Goal: Task Accomplishment & Management: Manage account settings

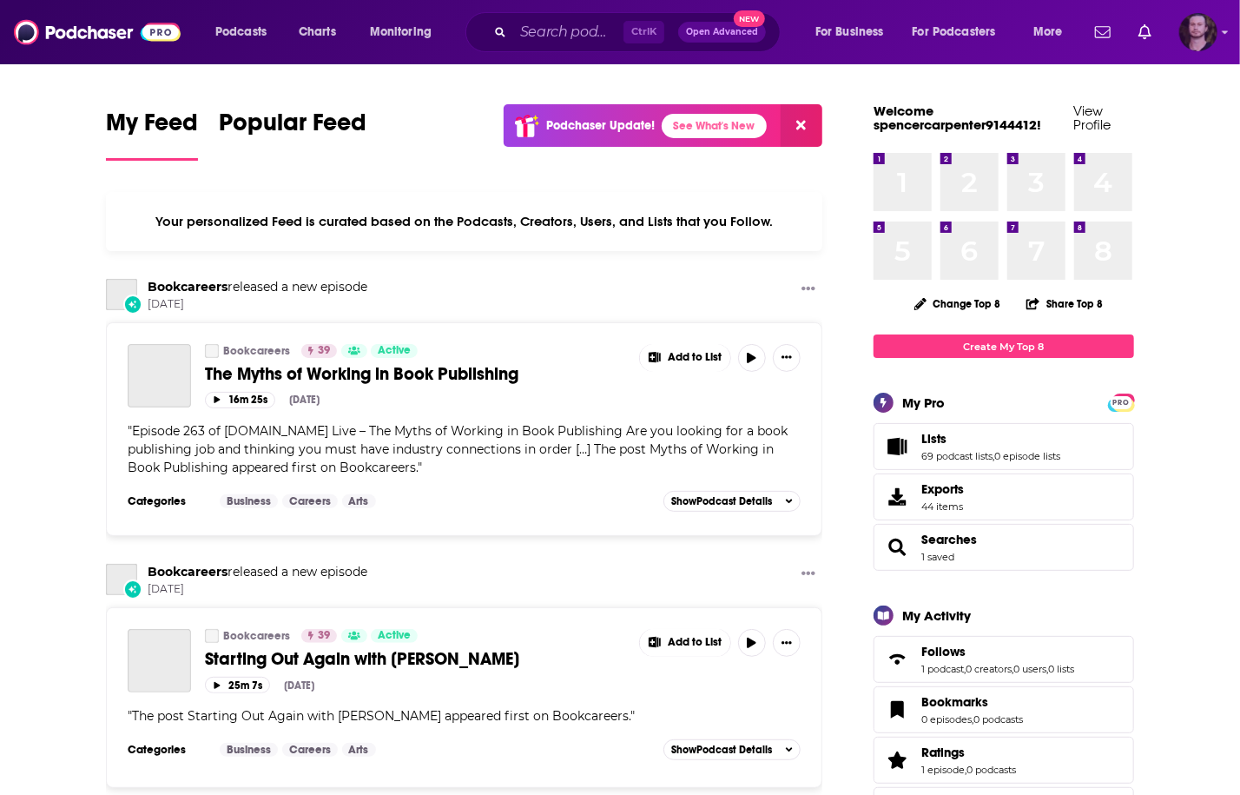
click at [1195, 45] on img "Logged in as OutlierAudio" at bounding box center [1198, 32] width 38 height 38
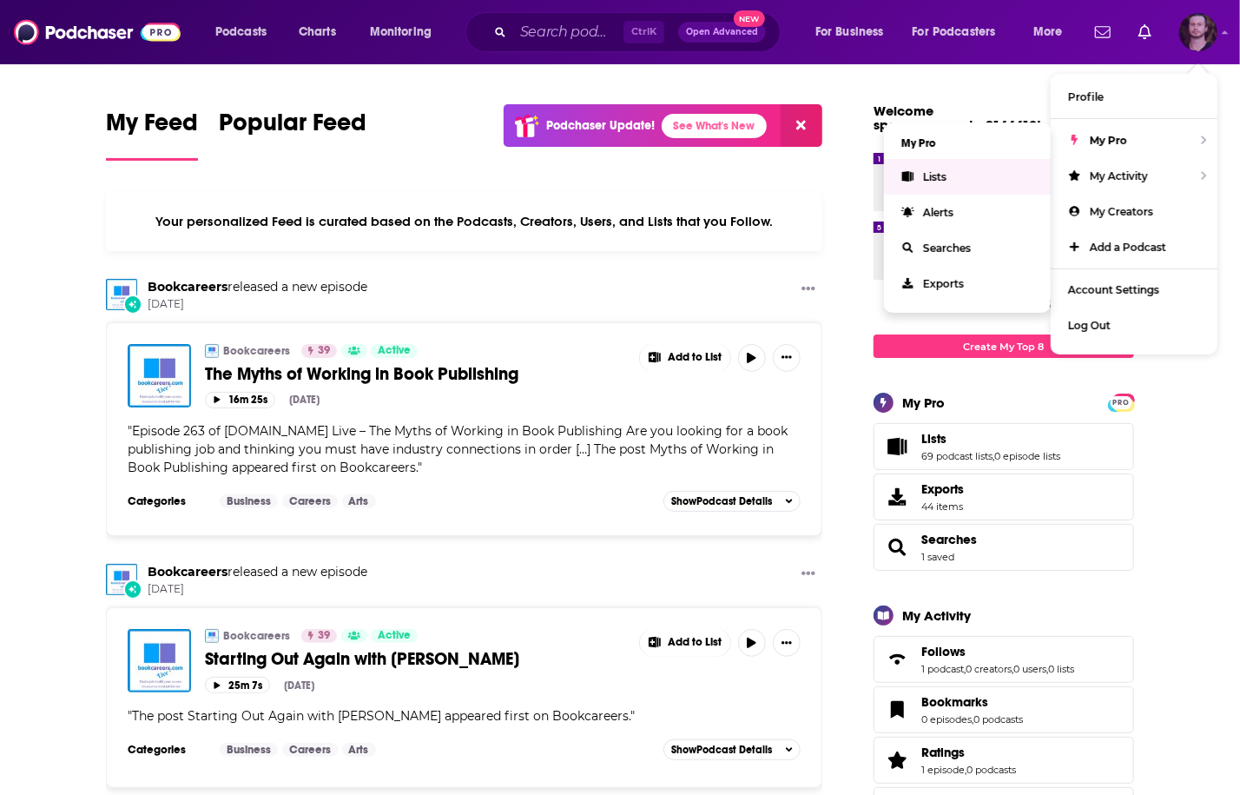
click at [985, 176] on link "Lists" at bounding box center [967, 177] width 167 height 36
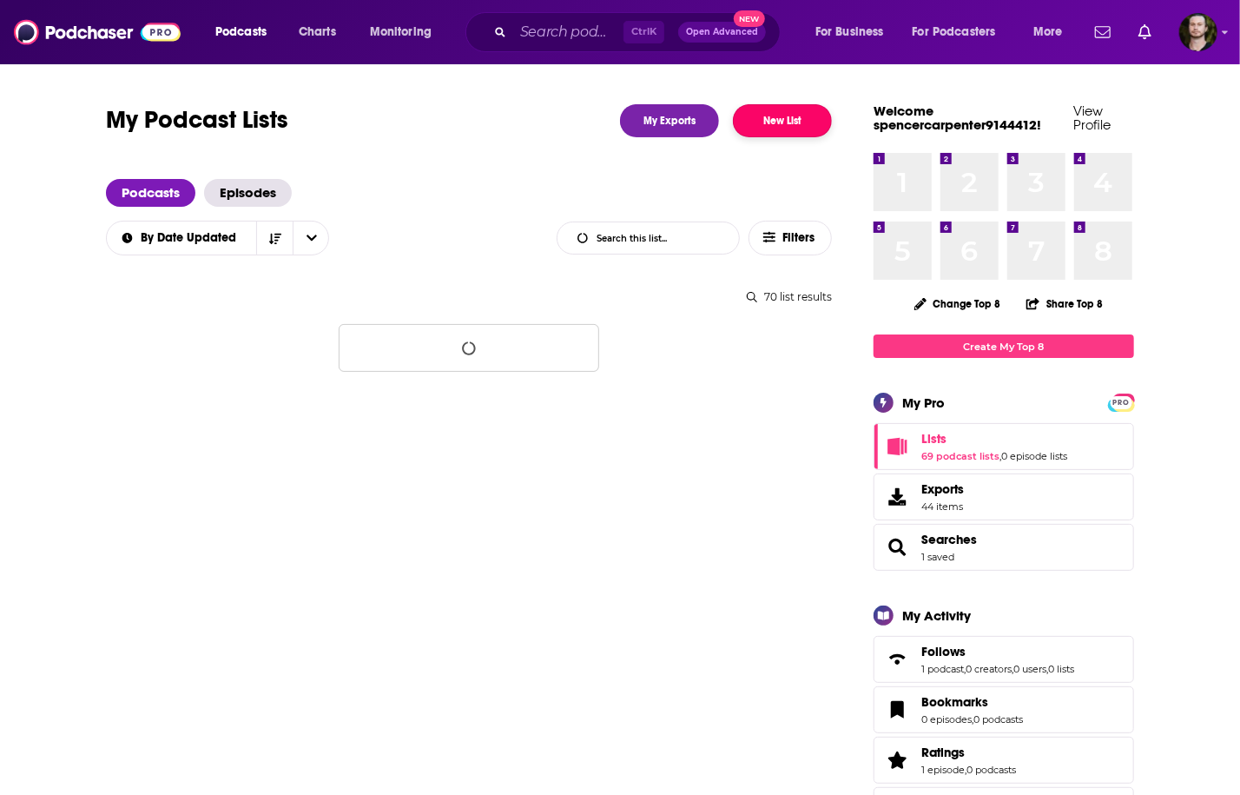
click at [804, 129] on button "New List" at bounding box center [782, 120] width 99 height 33
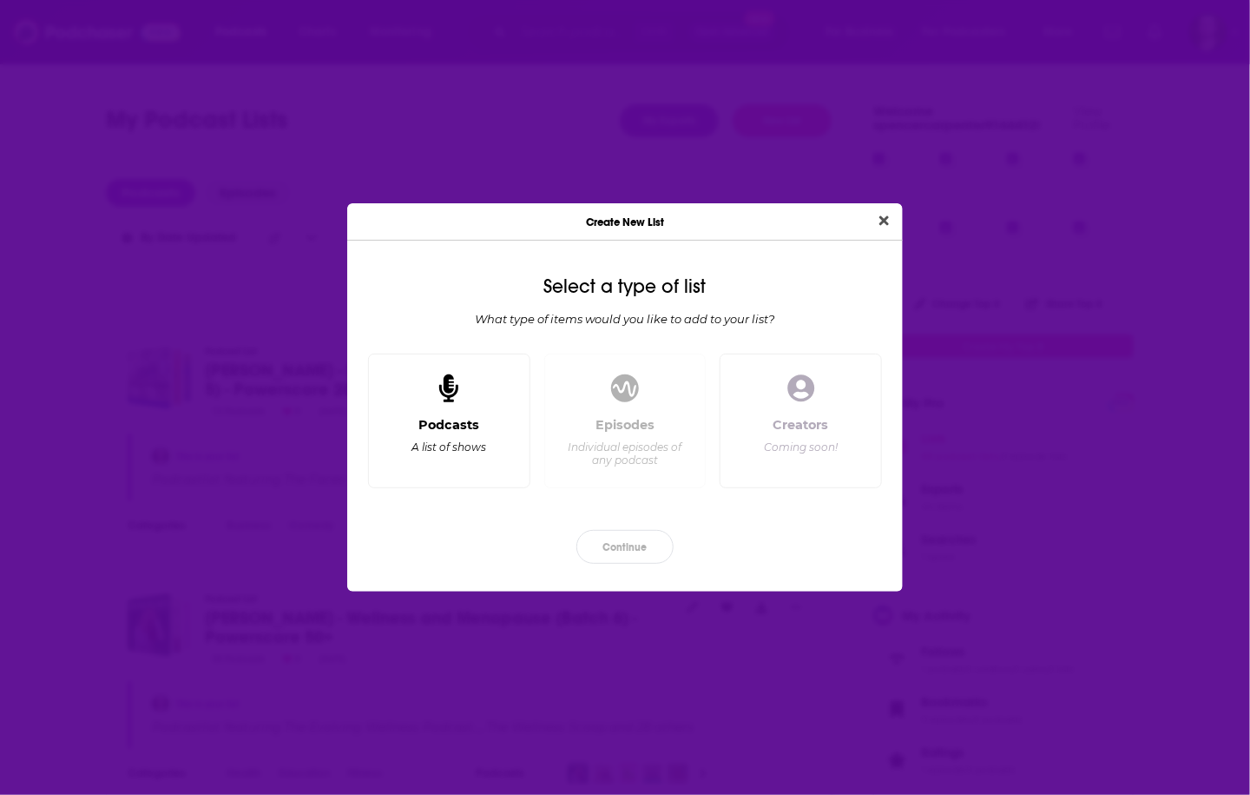
click at [484, 423] on div "Podcasts A list of shows" at bounding box center [449, 445] width 133 height 57
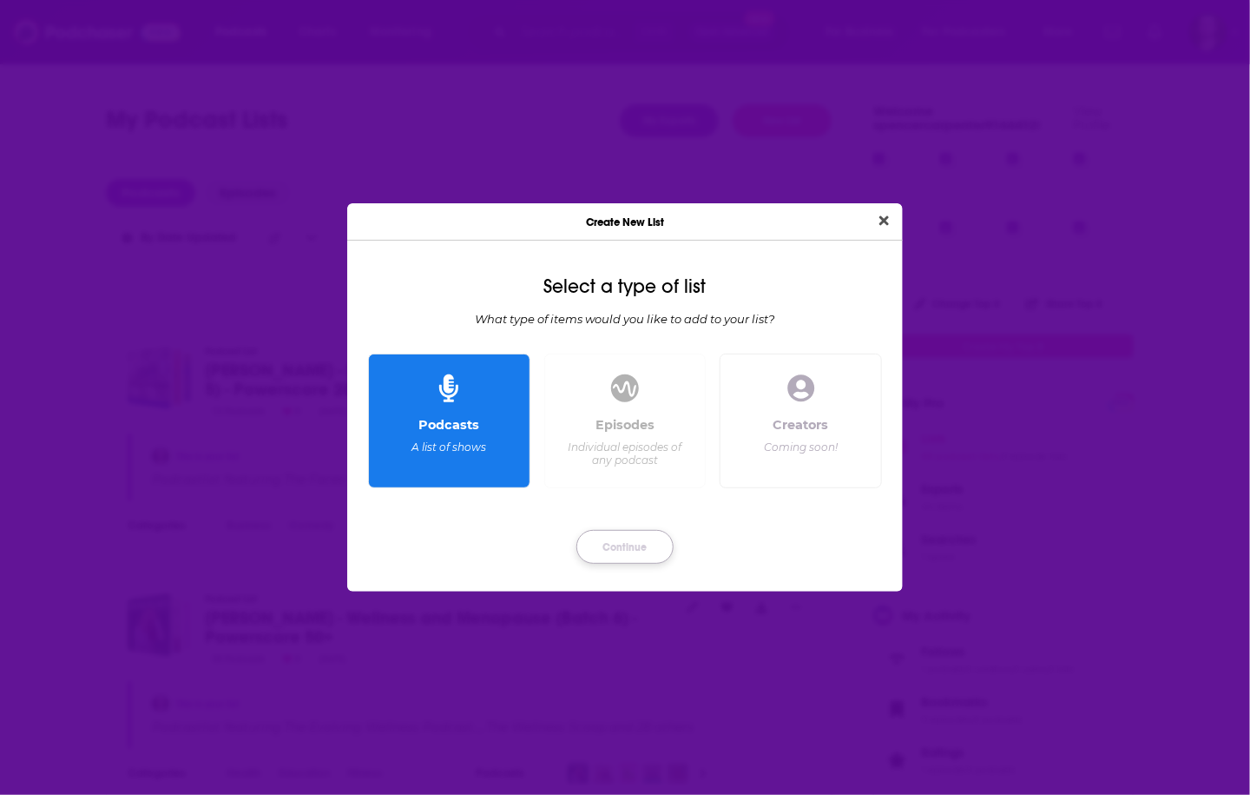
click at [617, 550] on button "Continue" at bounding box center [625, 547] width 97 height 34
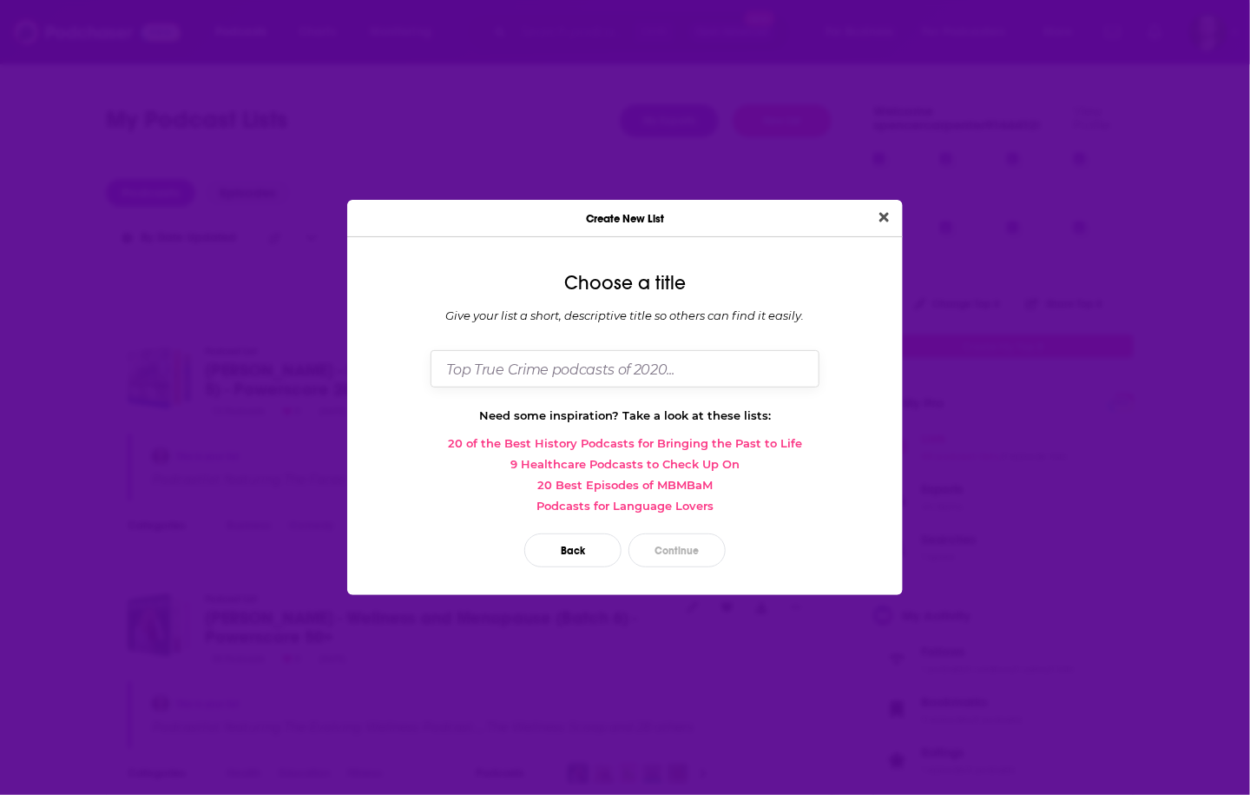
click at [626, 354] on input "Dialog" at bounding box center [625, 368] width 389 height 37
paste input "mental health, [MEDICAL_DATA], suicide"
click at [803, 366] on input "[PERSON_NAME] - Mental health, [MEDICAL_DATA], and Suicide (Batch 1) - Powersco…" at bounding box center [625, 368] width 389 height 37
type input "[PERSON_NAME] - Mental health, [MEDICAL_DATA], and Suicide (Batch 1) - Powersco…"
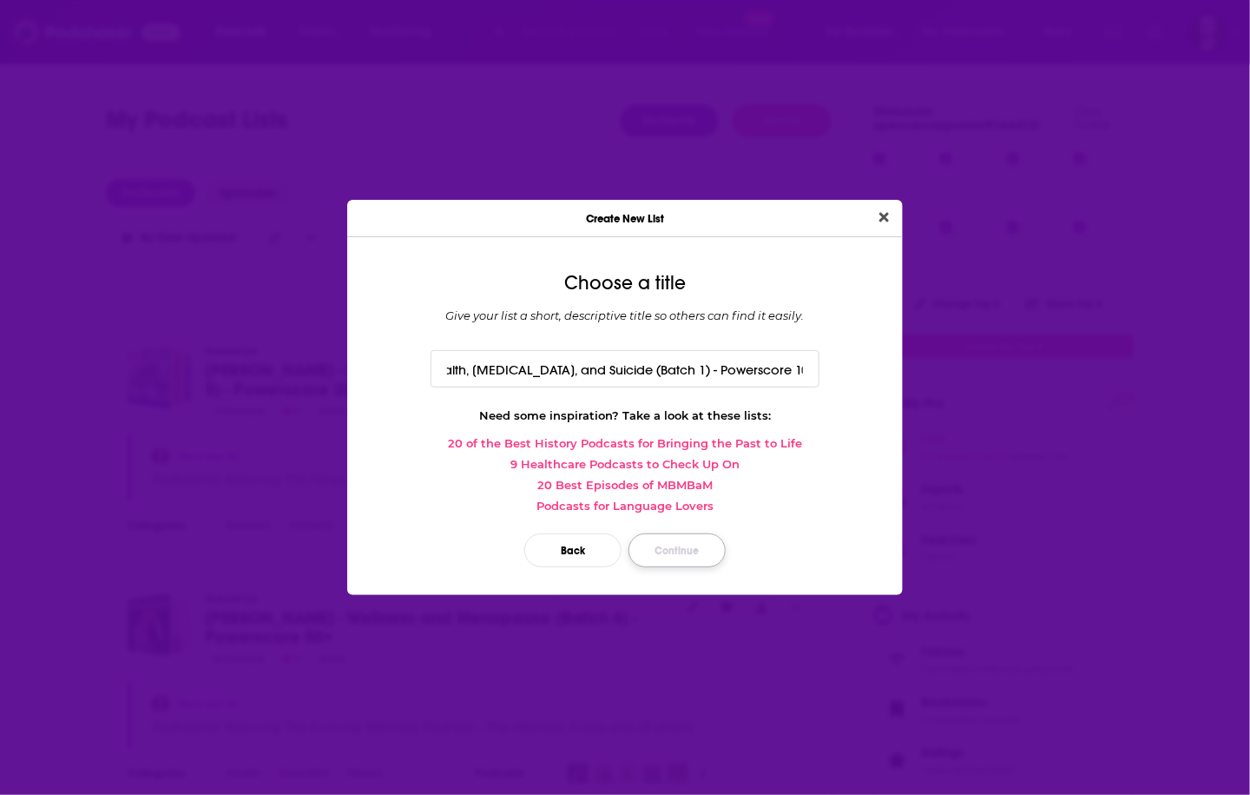
click at [704, 556] on button "Continue" at bounding box center [677, 550] width 97 height 34
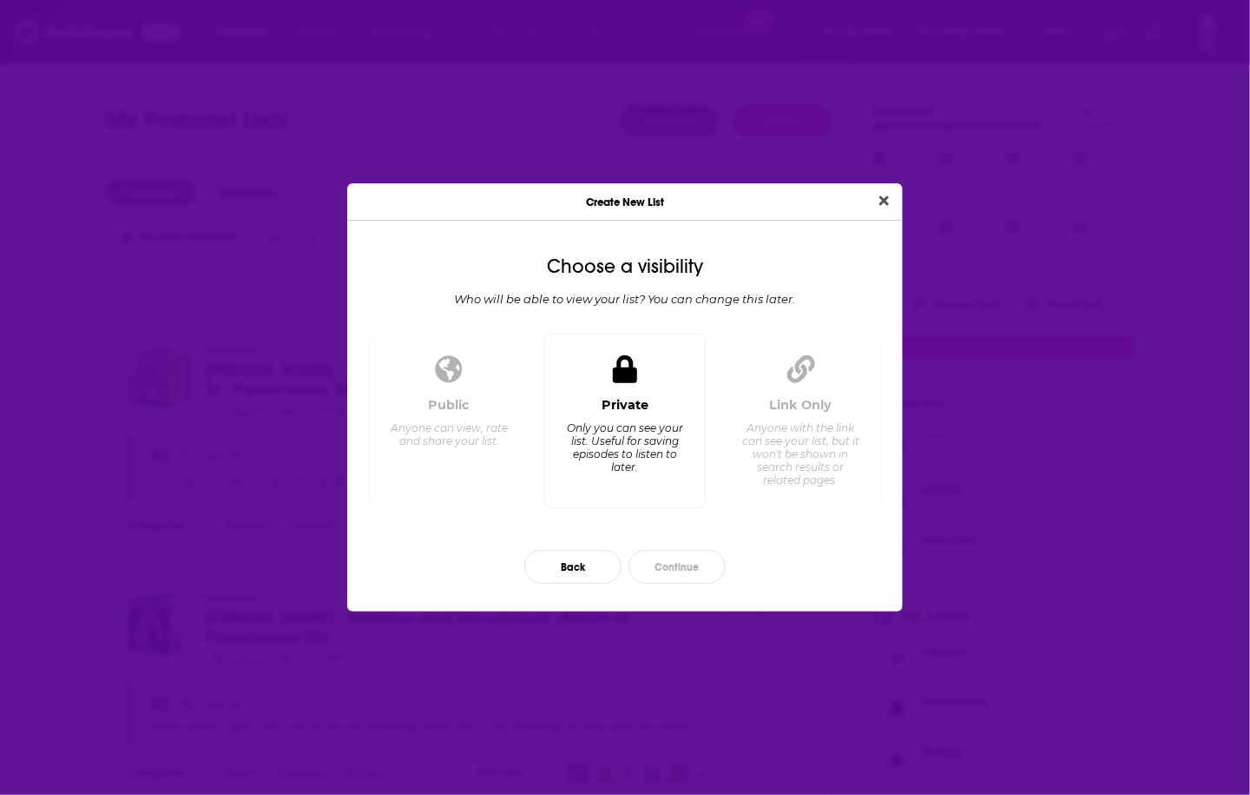
click at [670, 492] on div "Private Only you can see your list. Useful for saving episodes to listen to lat…" at bounding box center [625, 420] width 162 height 175
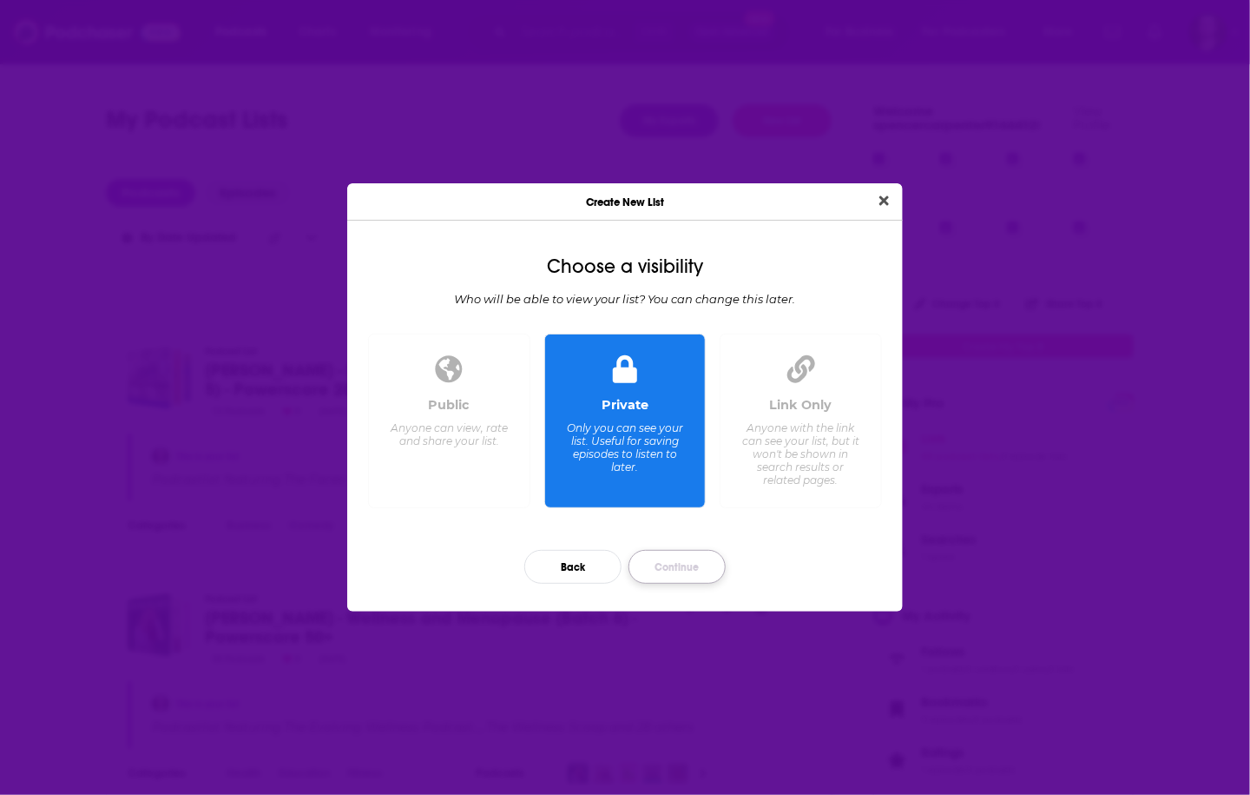
click at [702, 567] on button "Continue" at bounding box center [677, 567] width 97 height 34
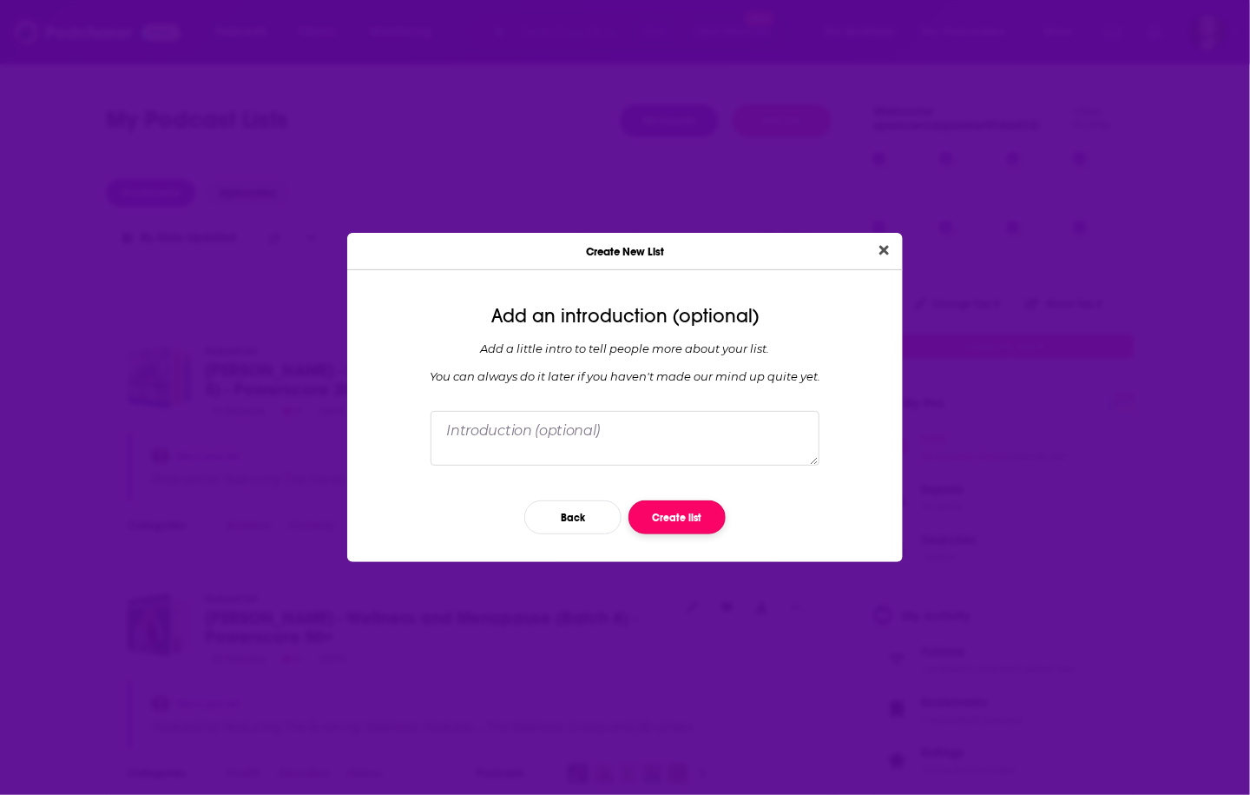
click at [669, 509] on button "Create list" at bounding box center [677, 517] width 97 height 34
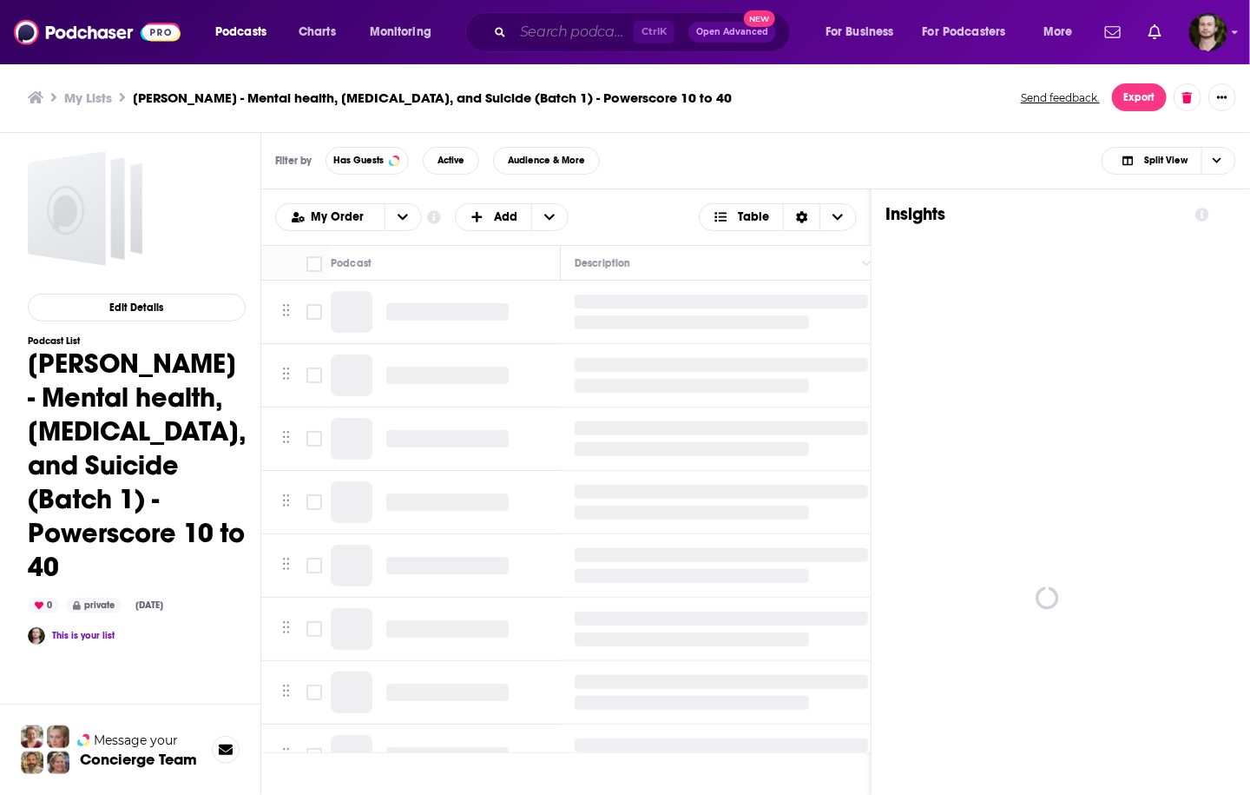
click at [570, 32] on input "Search podcasts, credits, & more..." at bounding box center [573, 32] width 121 height 28
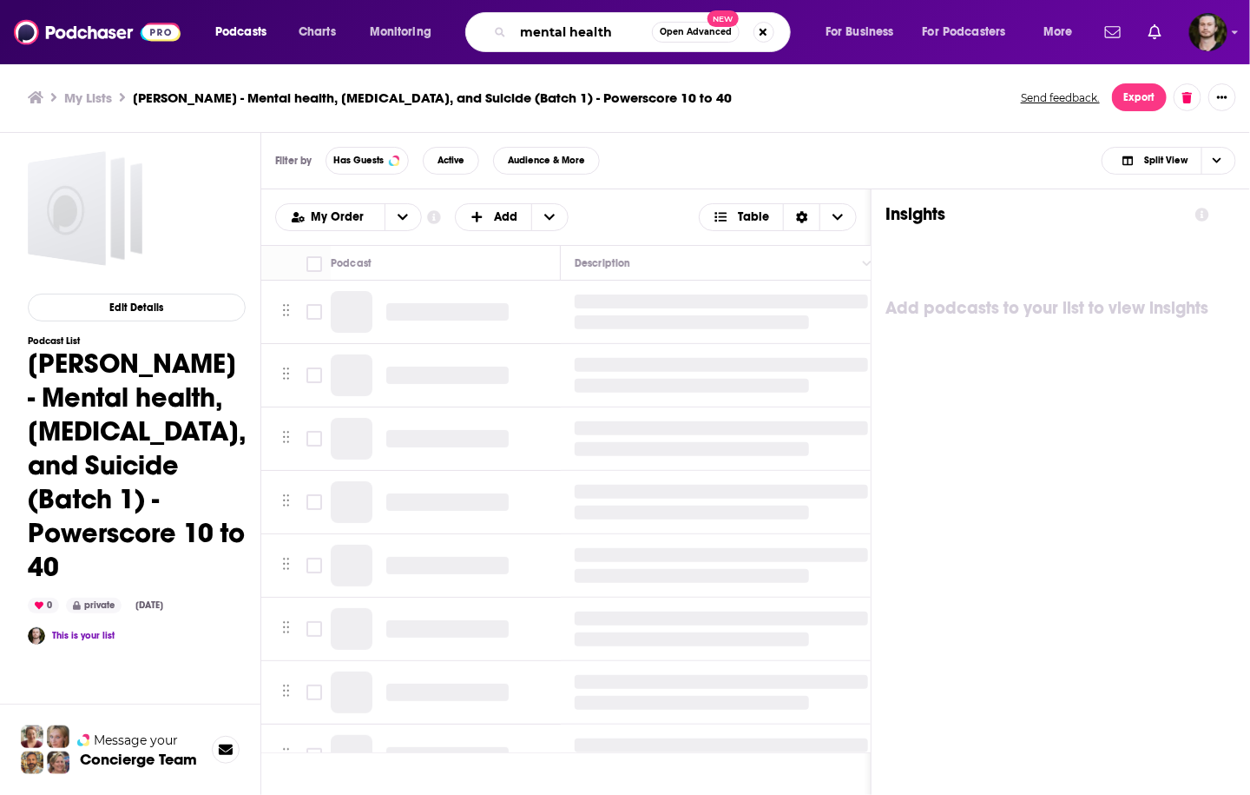
type input "mental health"
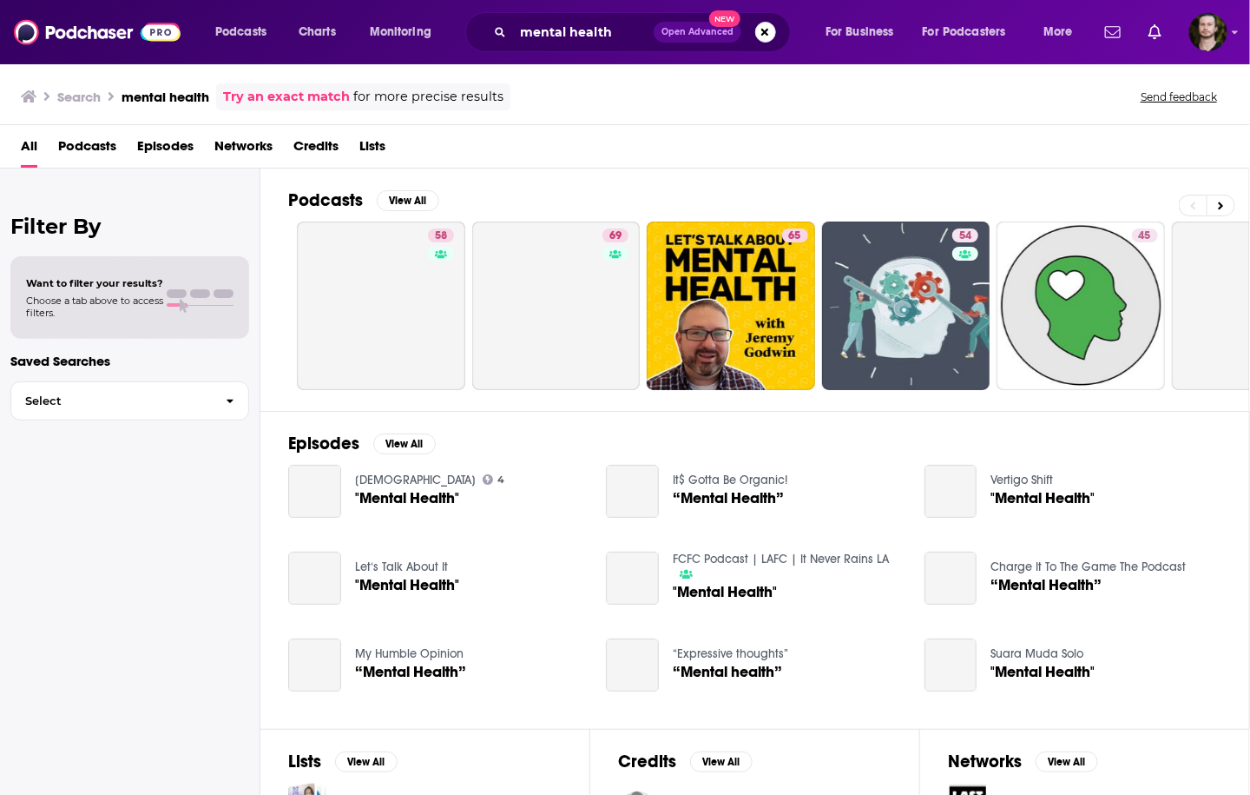
click at [82, 144] on span "Podcasts" at bounding box center [87, 150] width 58 height 36
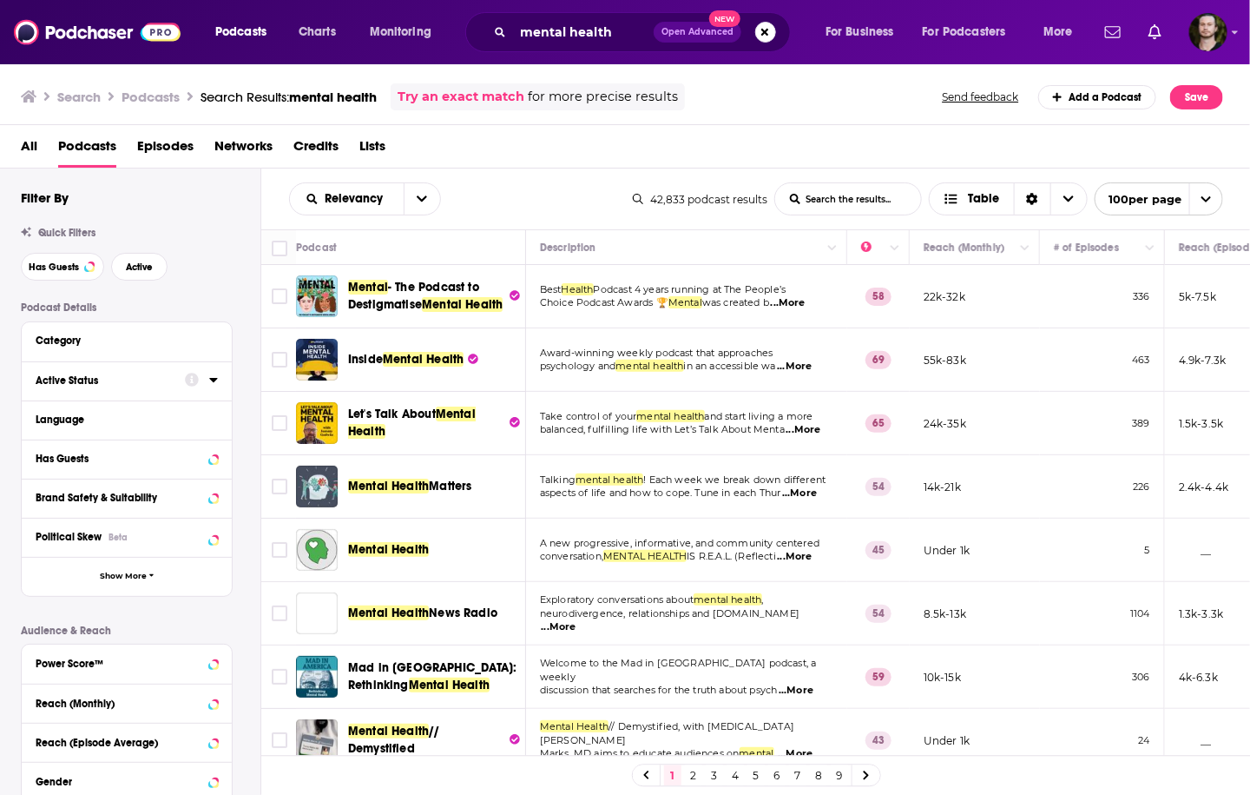
click at [208, 381] on div at bounding box center [201, 380] width 33 height 22
click at [217, 375] on icon at bounding box center [213, 380] width 9 height 14
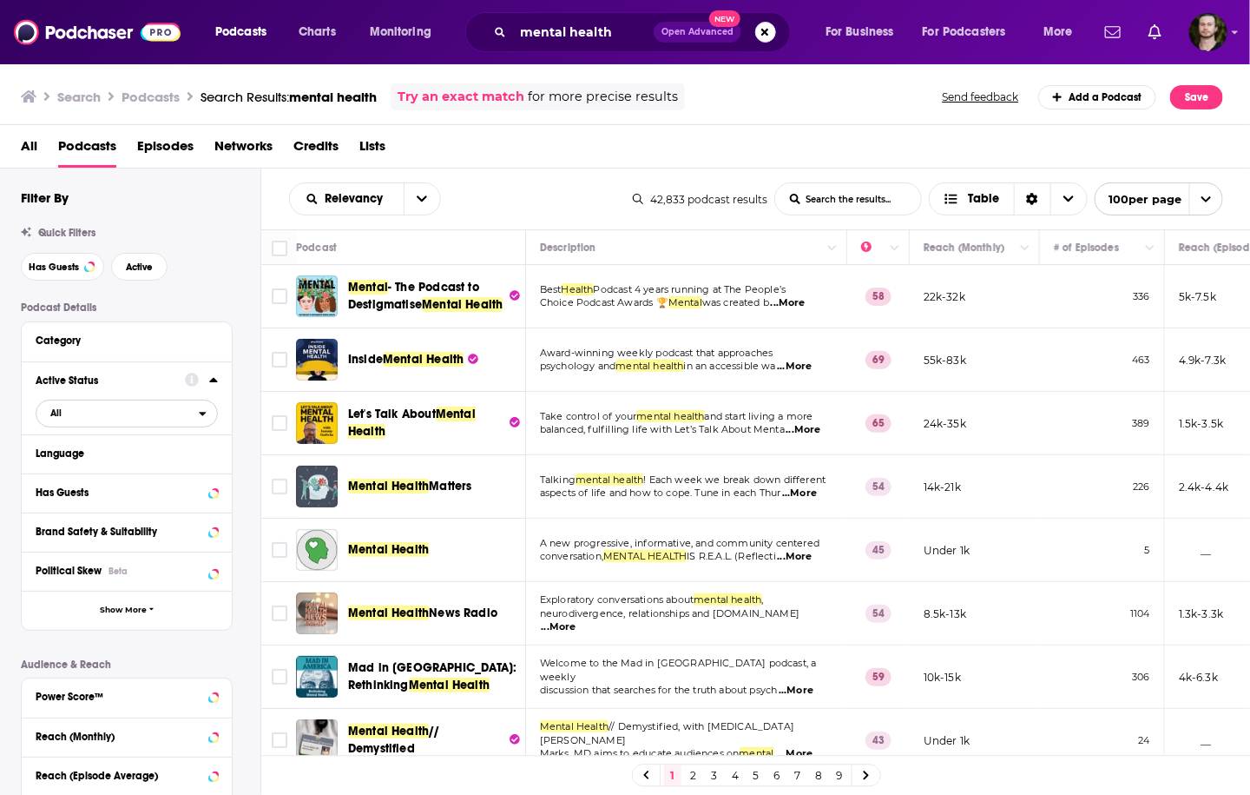
click at [155, 412] on span "All" at bounding box center [117, 412] width 162 height 23
click at [140, 465] on span "5k" at bounding box center [176, 470] width 79 height 10
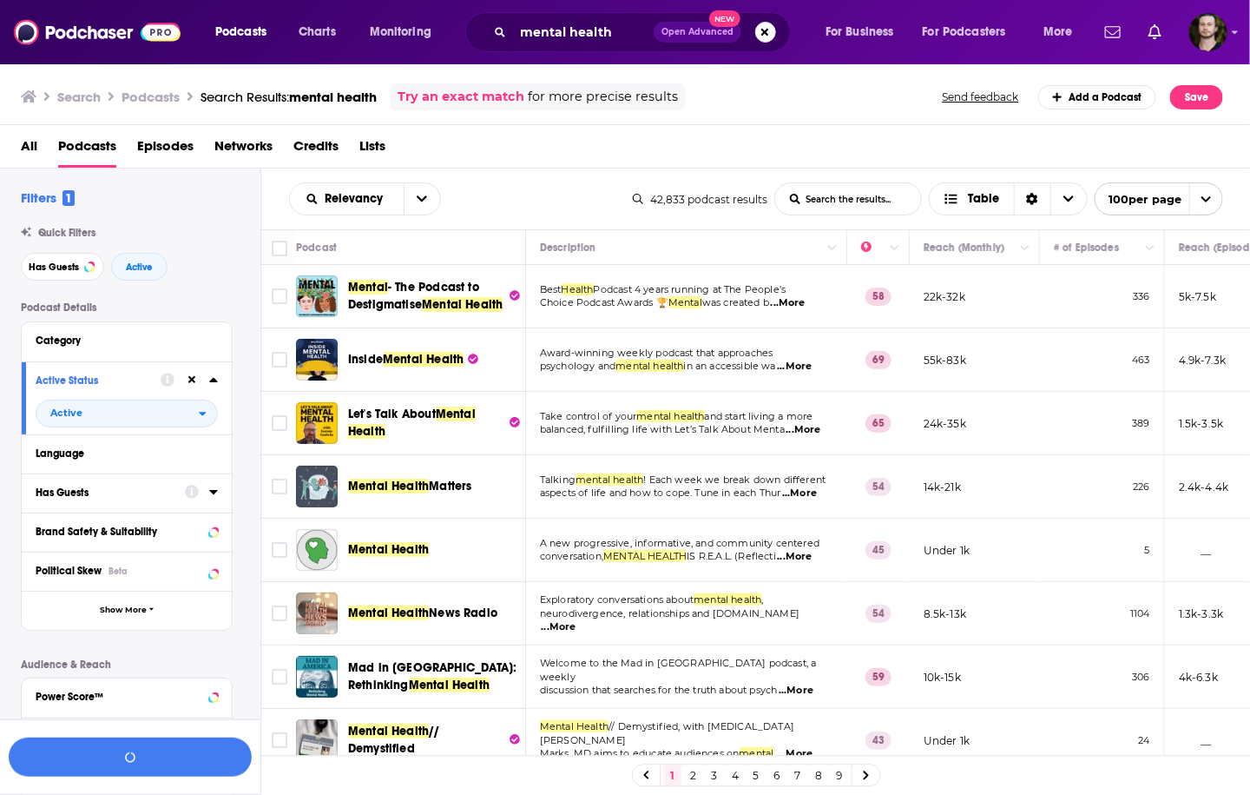
click at [212, 493] on icon at bounding box center [213, 492] width 8 height 4
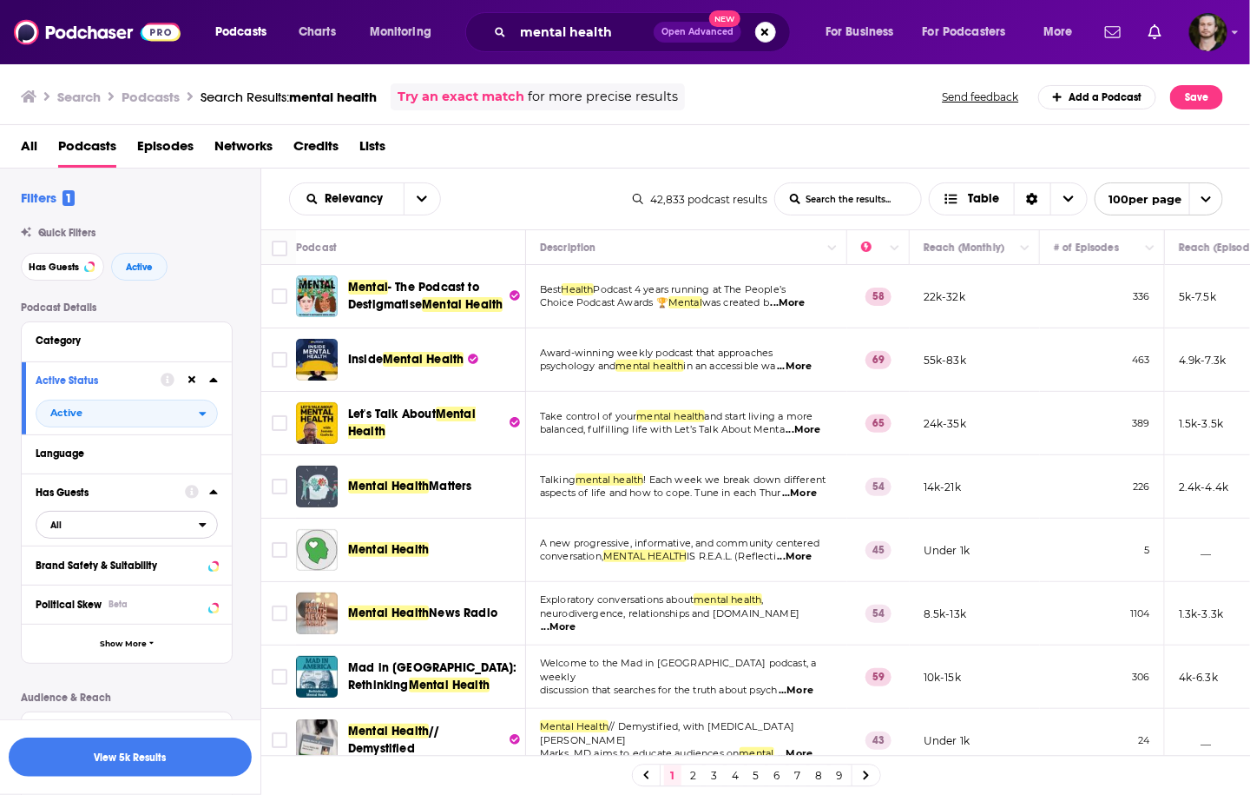
click at [148, 536] on span "All" at bounding box center [117, 524] width 162 height 23
click at [135, 577] on div "Has guests 11k" at bounding box center [133, 581] width 195 height 29
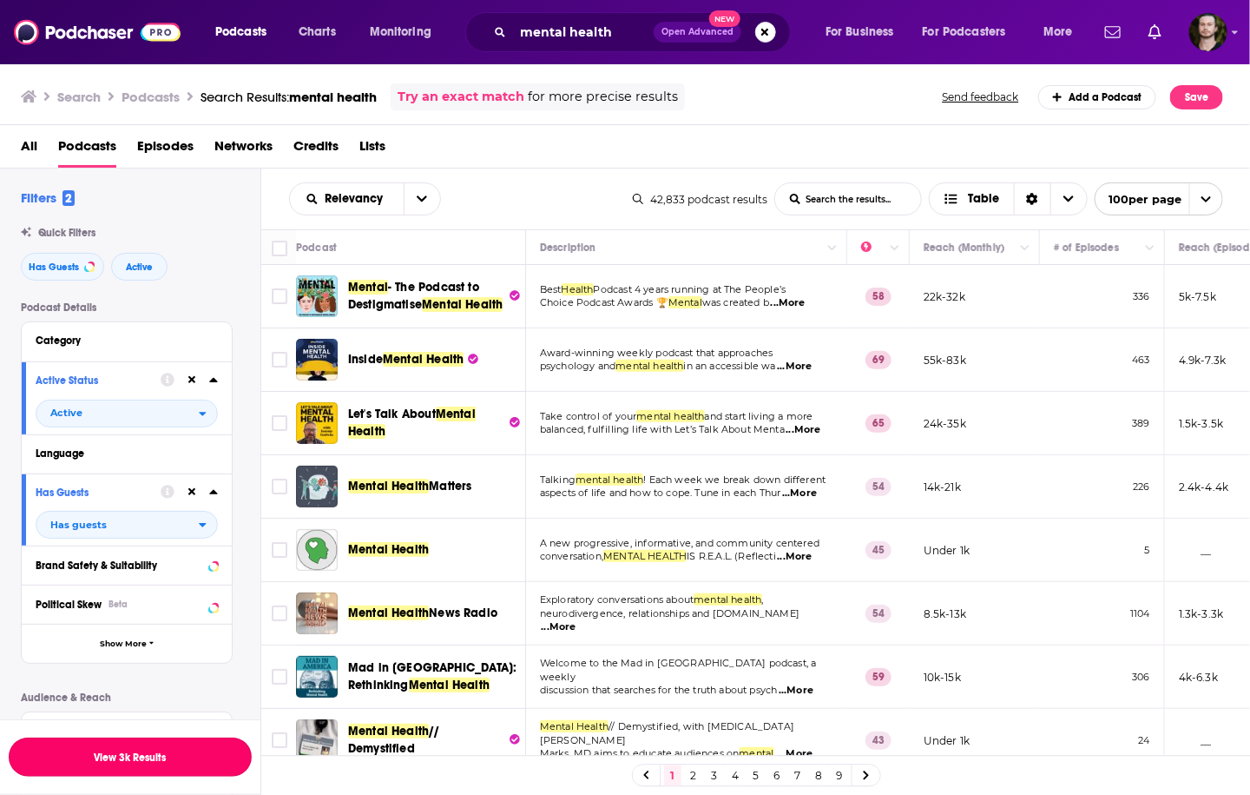
click at [134, 754] on button "View 3k Results" at bounding box center [130, 756] width 243 height 39
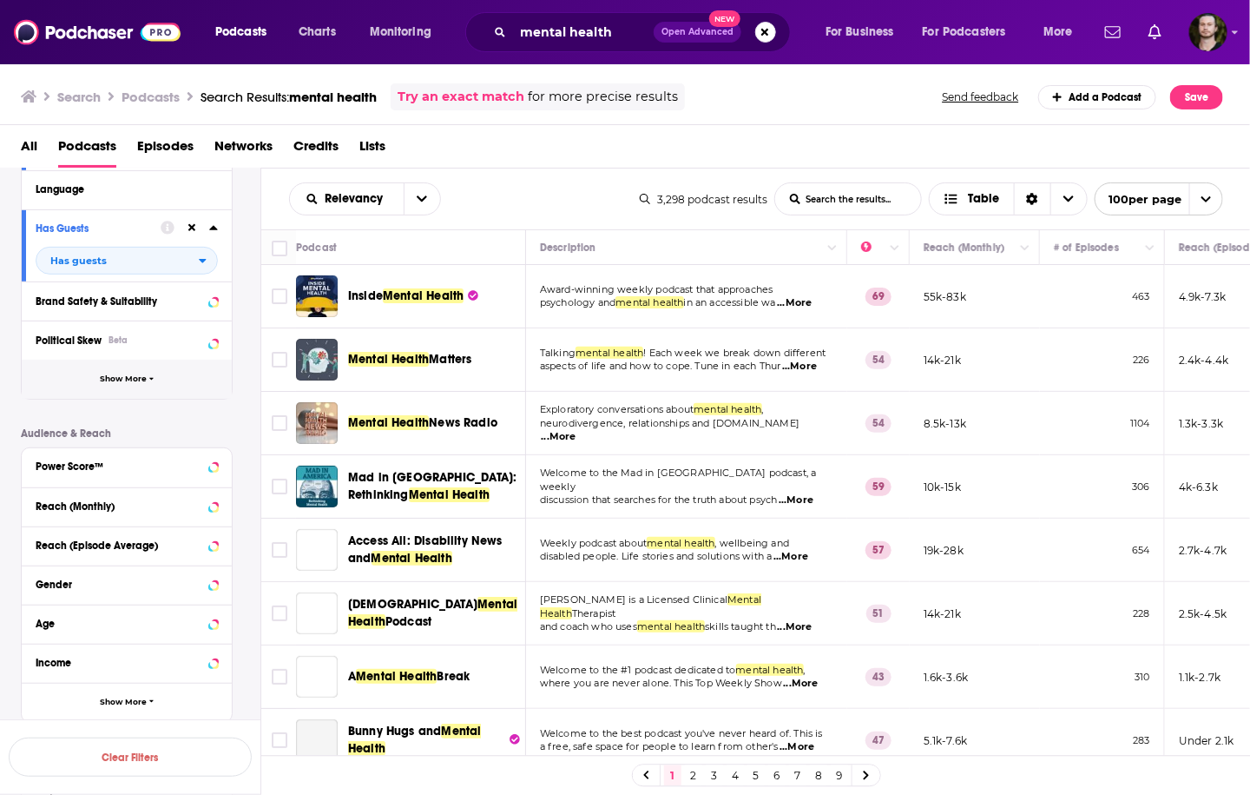
scroll to position [278, 0]
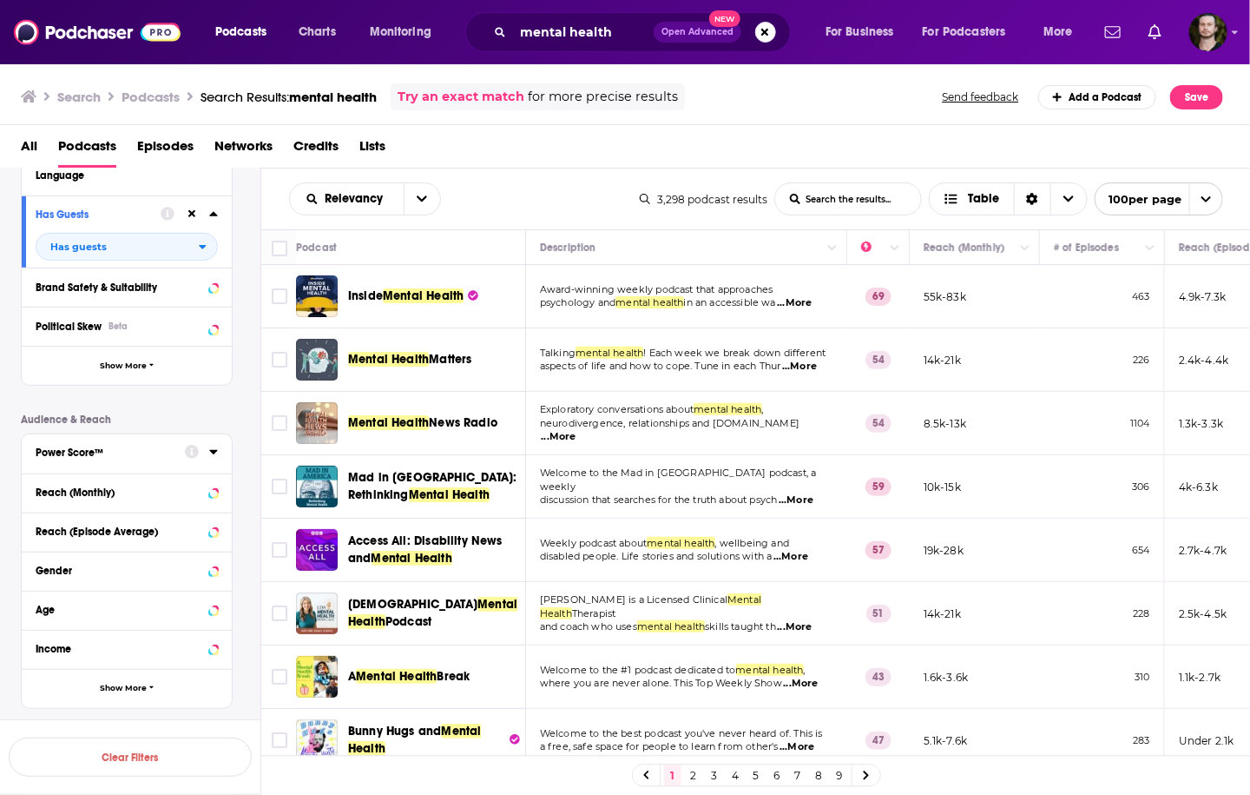
click at [214, 453] on icon at bounding box center [213, 452] width 8 height 4
click at [45, 524] on icon at bounding box center [42, 522] width 10 height 10
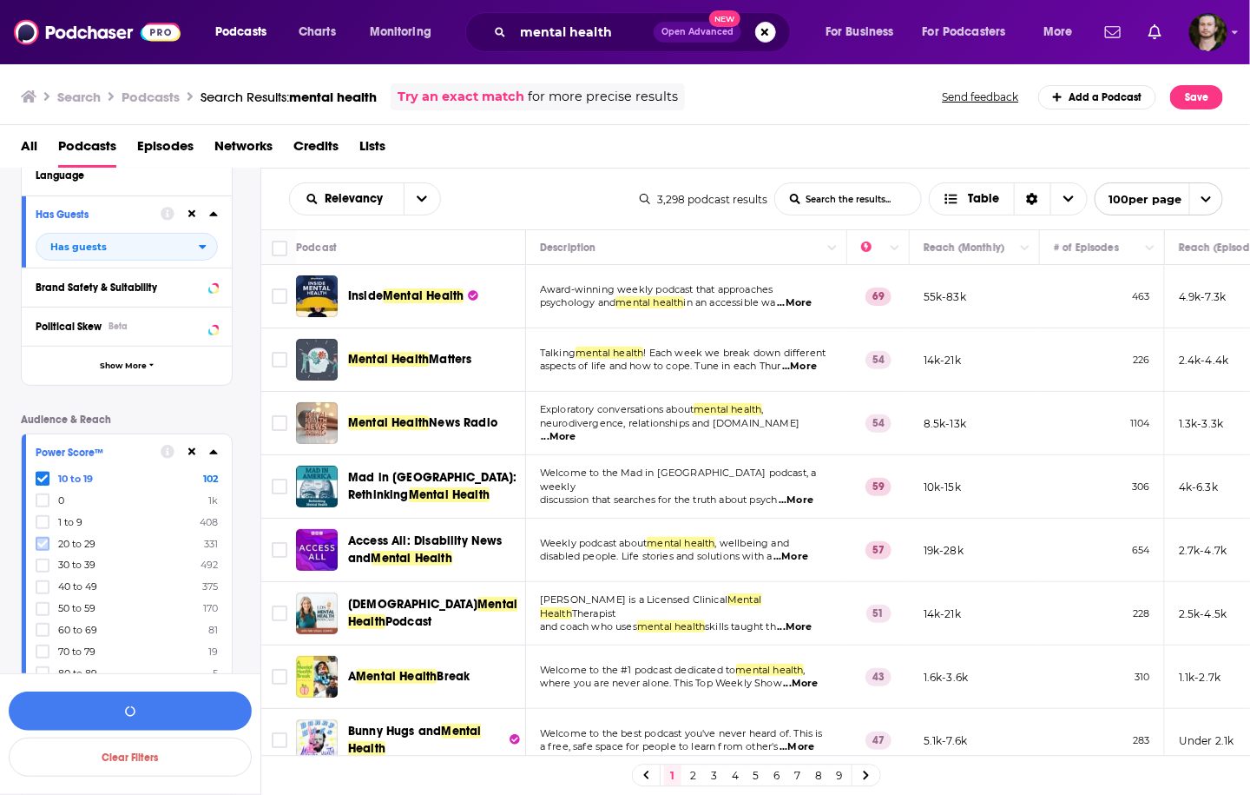
click at [44, 547] on icon at bounding box center [42, 543] width 10 height 10
click at [142, 710] on button "View 925 Results" at bounding box center [130, 710] width 243 height 39
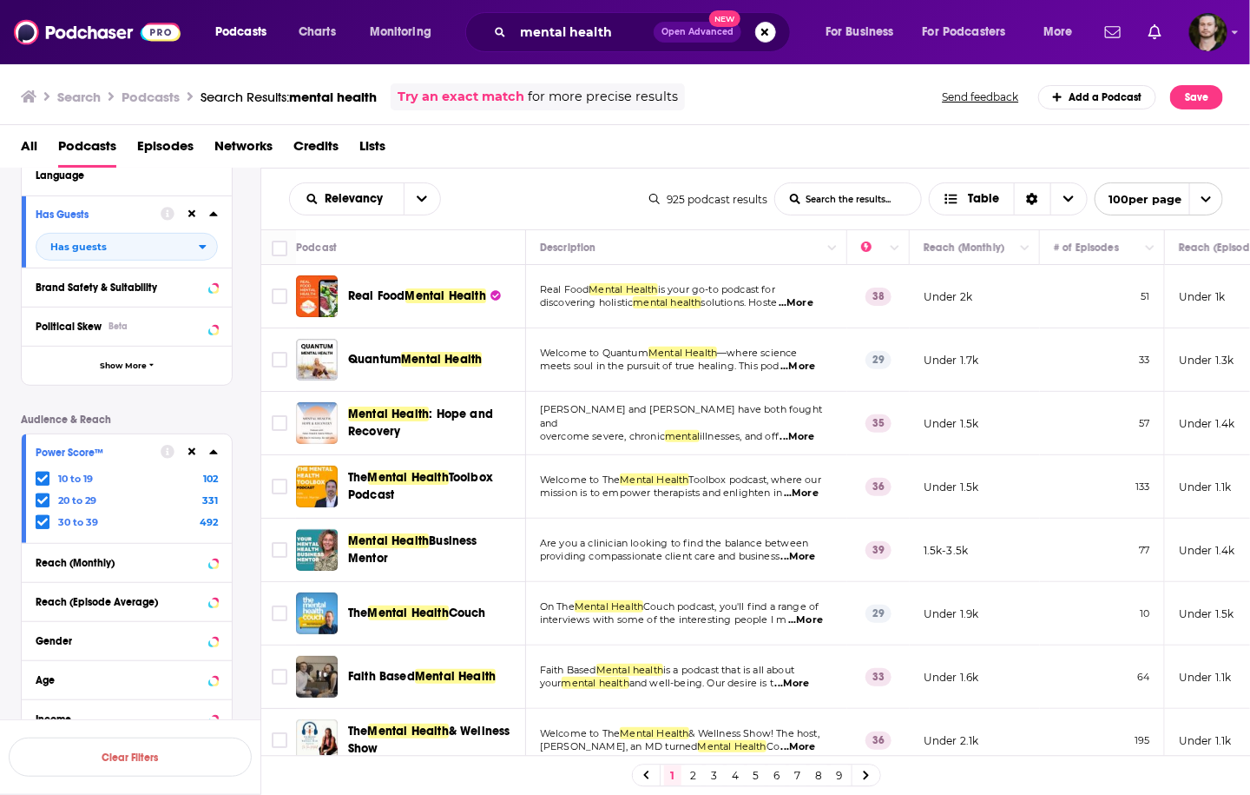
click at [804, 299] on span "...More" at bounding box center [796, 303] width 35 height 14
click at [751, 385] on td "Welcome to Quantum Mental Health —where science meets soul in the pursuit of tr…" at bounding box center [686, 359] width 321 height 63
click at [815, 367] on span "...More" at bounding box center [798, 366] width 35 height 14
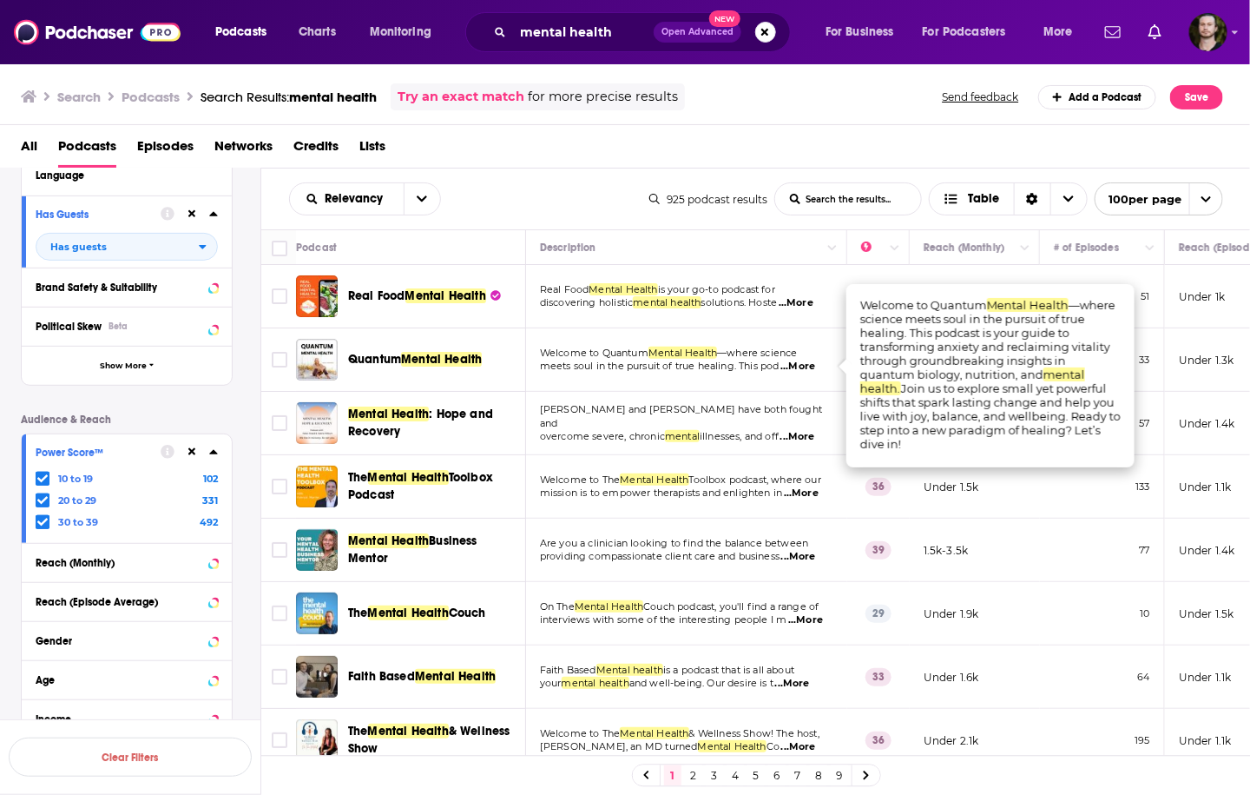
click at [815, 366] on span "...More" at bounding box center [798, 366] width 35 height 14
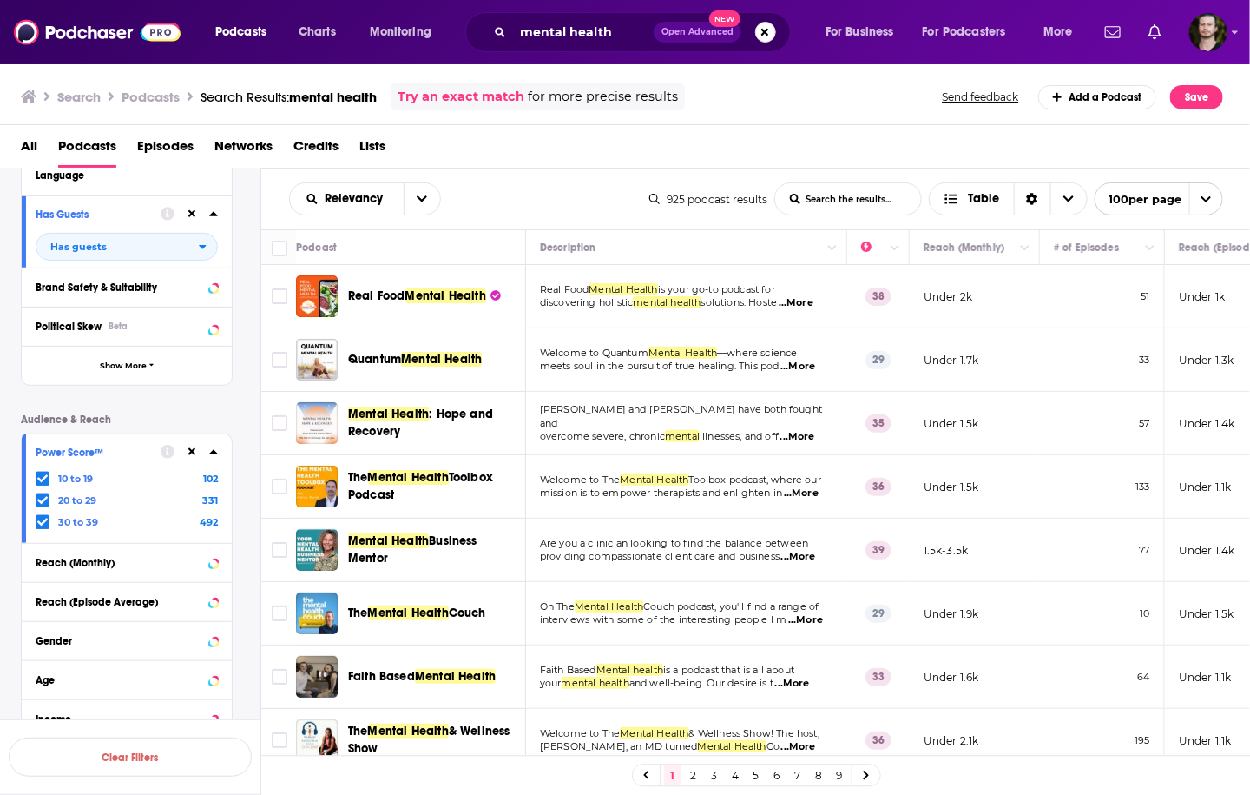
click at [815, 430] on span "...More" at bounding box center [798, 437] width 35 height 14
